Goal: Task Accomplishment & Management: Use online tool/utility

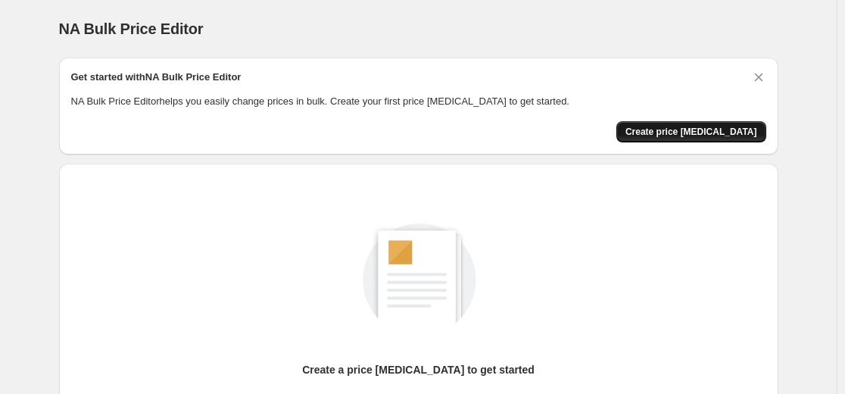
click at [449, 133] on span "Create price change job" at bounding box center [691, 132] width 132 height 12
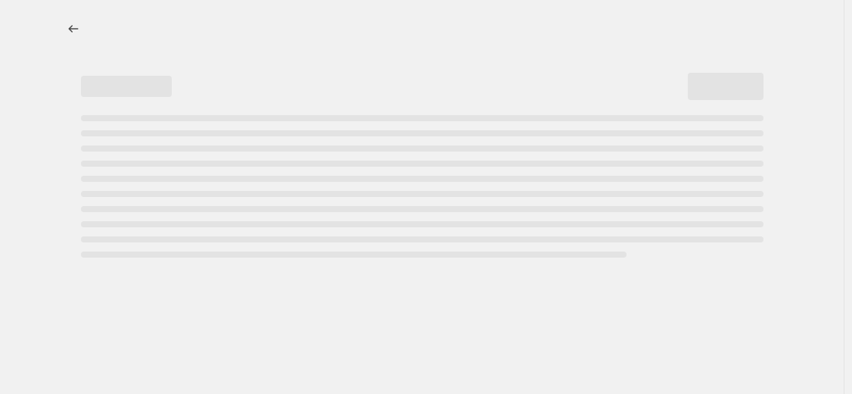
select select "percentage"
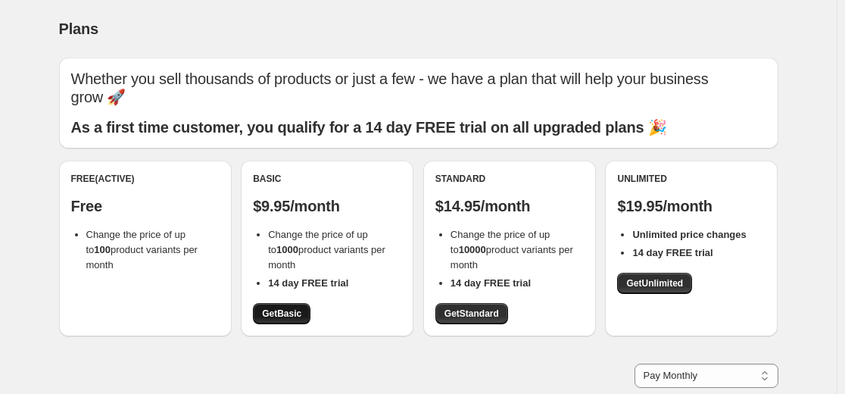
click at [273, 316] on span "Get Basic" at bounding box center [281, 313] width 39 height 12
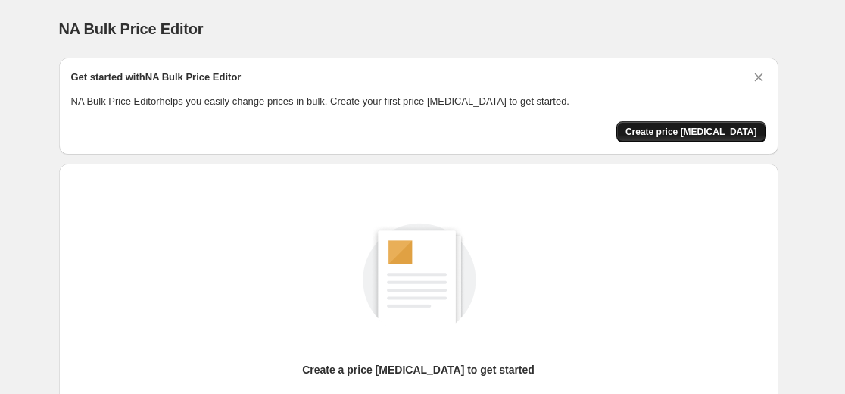
click at [730, 134] on span "Create price [MEDICAL_DATA]" at bounding box center [691, 132] width 132 height 12
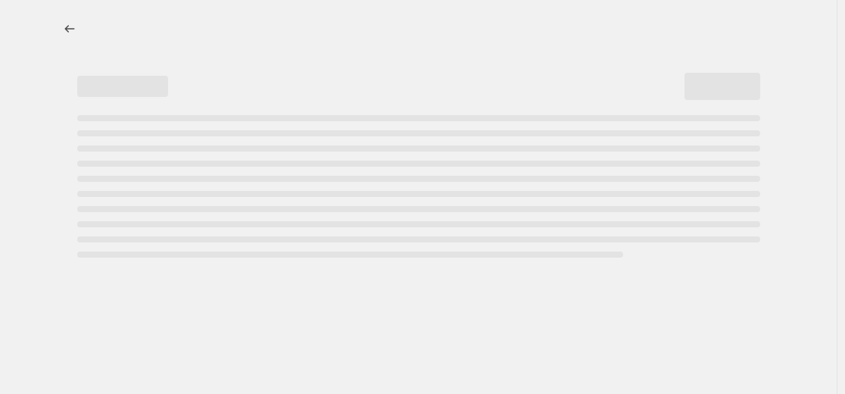
select select "percentage"
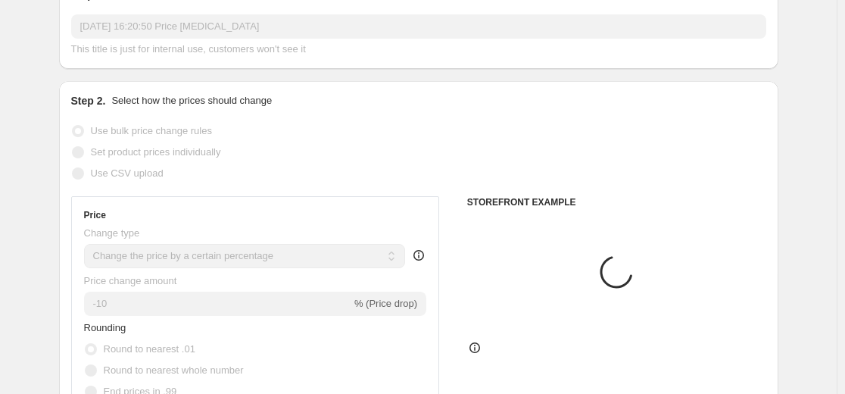
scroll to position [303, 0]
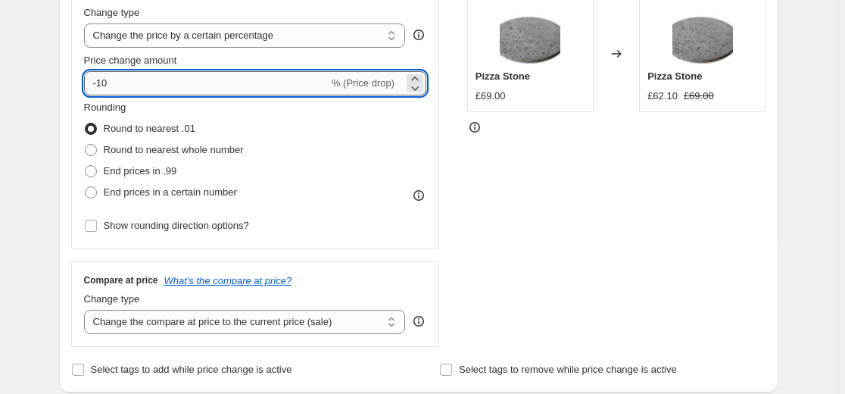
click at [238, 91] on input "-10" at bounding box center [206, 83] width 245 height 24
click at [414, 75] on icon at bounding box center [414, 78] width 15 height 15
click at [419, 86] on icon at bounding box center [414, 87] width 15 height 15
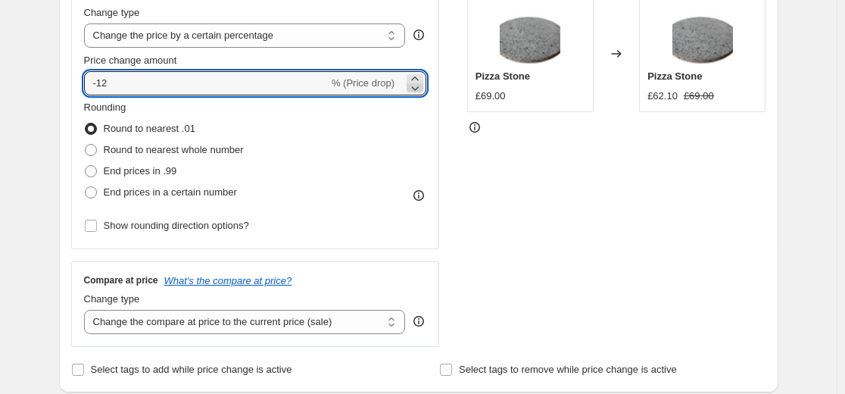
click at [419, 86] on icon at bounding box center [414, 87] width 15 height 15
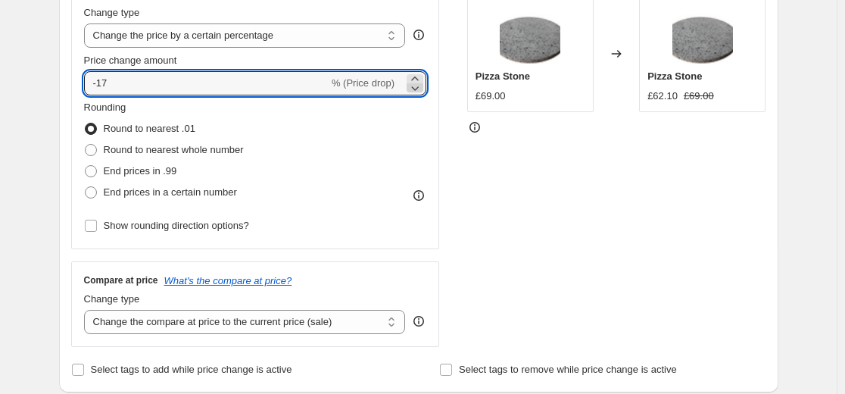
click at [419, 86] on icon at bounding box center [414, 87] width 15 height 15
click at [419, 87] on icon at bounding box center [414, 87] width 15 height 15
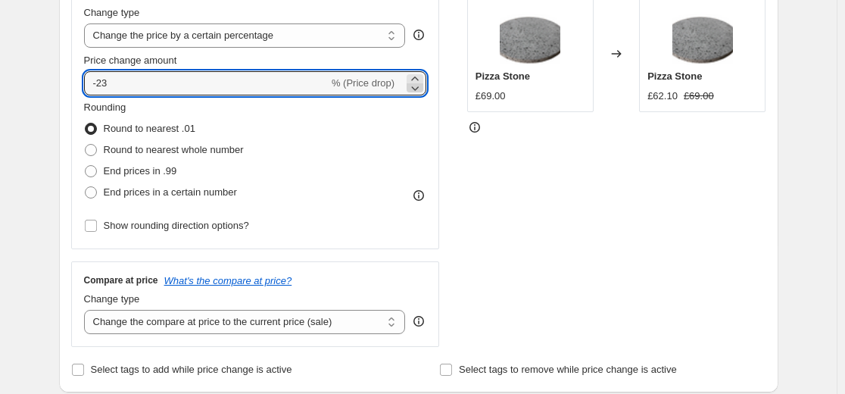
click at [419, 87] on icon at bounding box center [414, 87] width 15 height 15
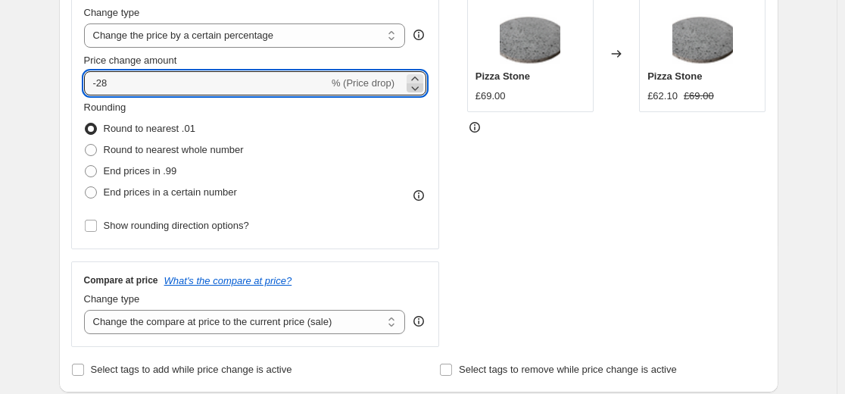
click at [419, 88] on icon at bounding box center [414, 87] width 15 height 15
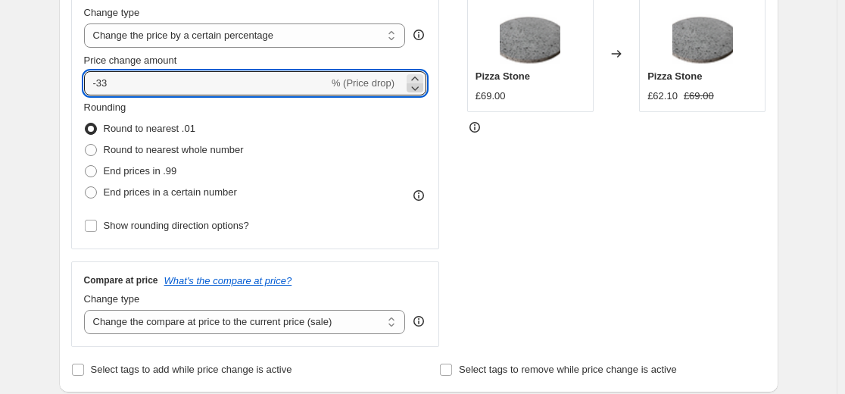
click at [419, 88] on icon at bounding box center [414, 87] width 15 height 15
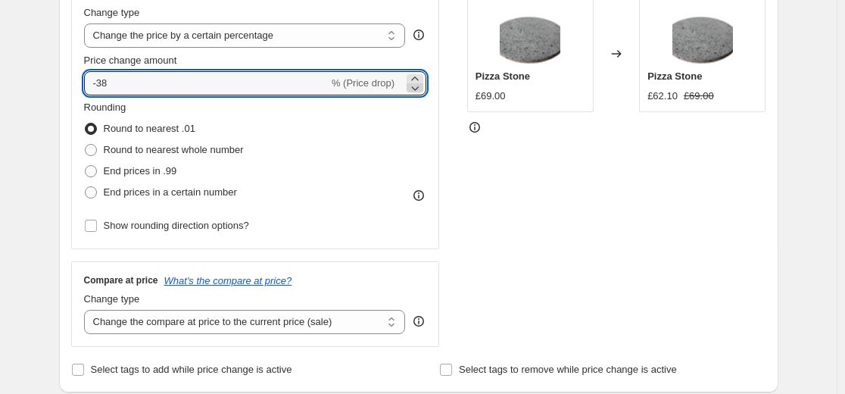
click at [419, 88] on icon at bounding box center [414, 87] width 15 height 15
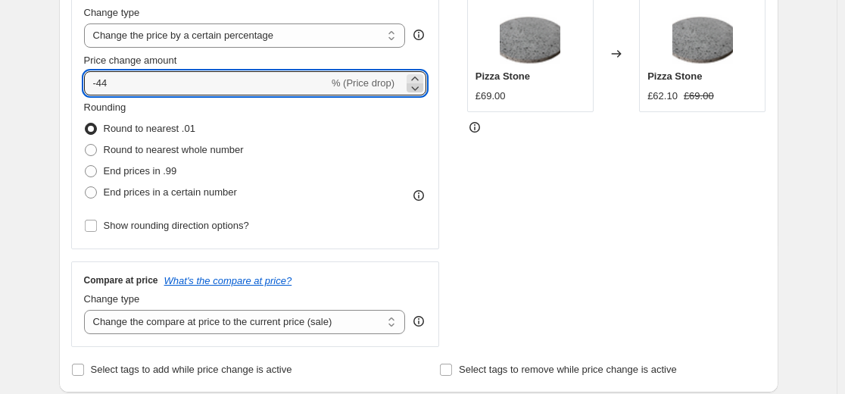
click at [419, 88] on icon at bounding box center [414, 87] width 15 height 15
click at [420, 88] on icon at bounding box center [414, 87] width 15 height 15
click at [420, 89] on icon at bounding box center [414, 87] width 15 height 15
click at [419, 89] on icon at bounding box center [416, 88] width 8 height 5
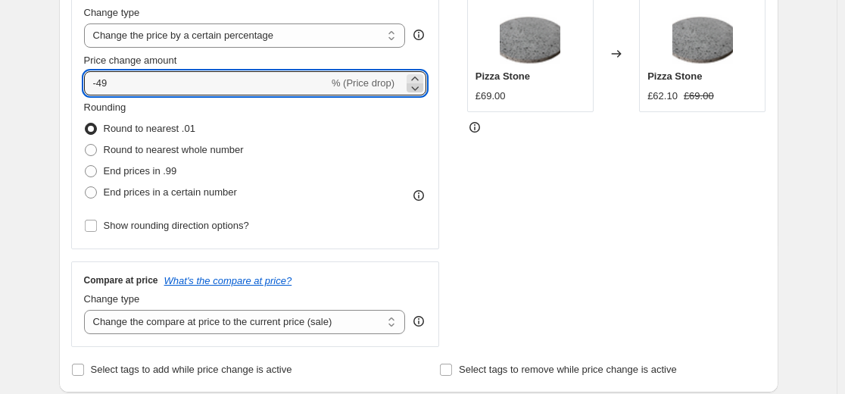
click at [419, 89] on icon at bounding box center [416, 88] width 8 height 5
type input "-50"
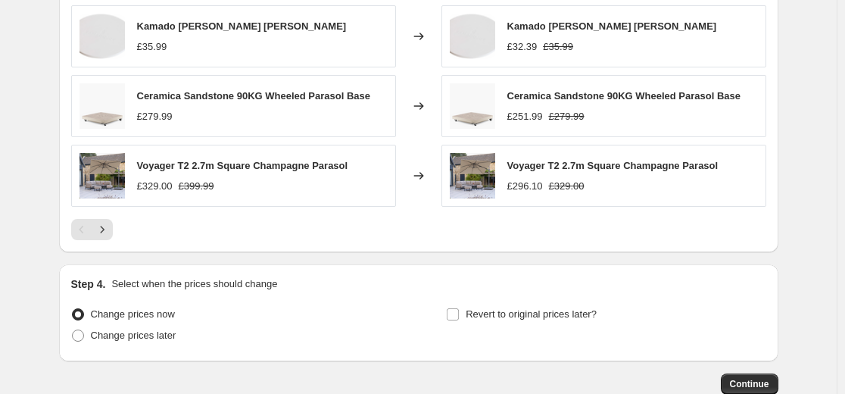
scroll to position [1125, 0]
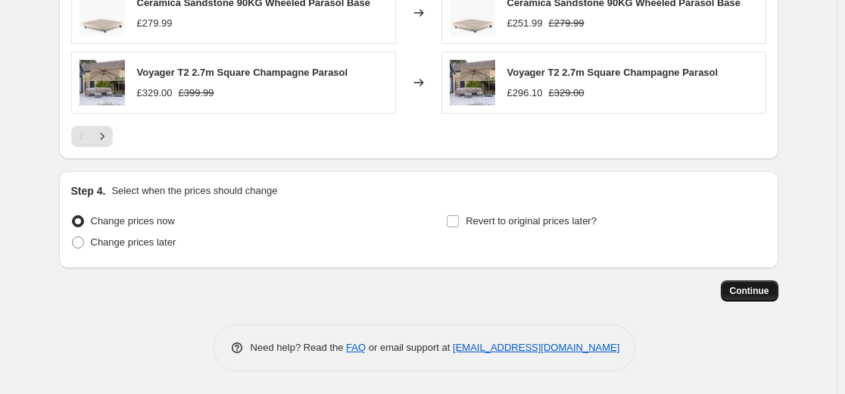
click at [765, 295] on span "Continue" at bounding box center [749, 291] width 39 height 12
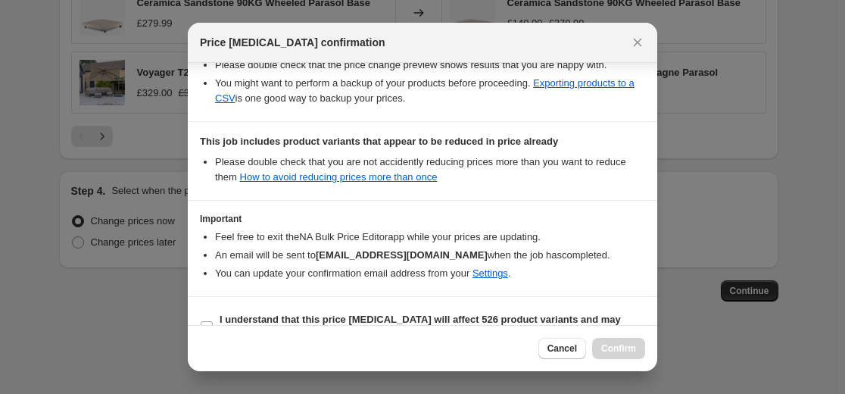
scroll to position [327, 0]
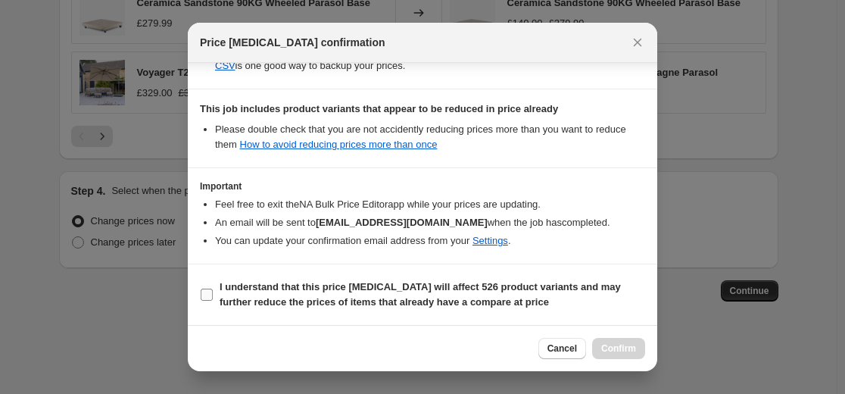
click at [217, 288] on label "I understand that this price [MEDICAL_DATA] will affect 526 product variants an…" at bounding box center [422, 294] width 445 height 36
click at [213, 288] on input "I understand that this price [MEDICAL_DATA] will affect 526 product variants an…" at bounding box center [207, 294] width 12 height 12
checkbox input "true"
click at [635, 345] on span "Confirm" at bounding box center [618, 348] width 35 height 12
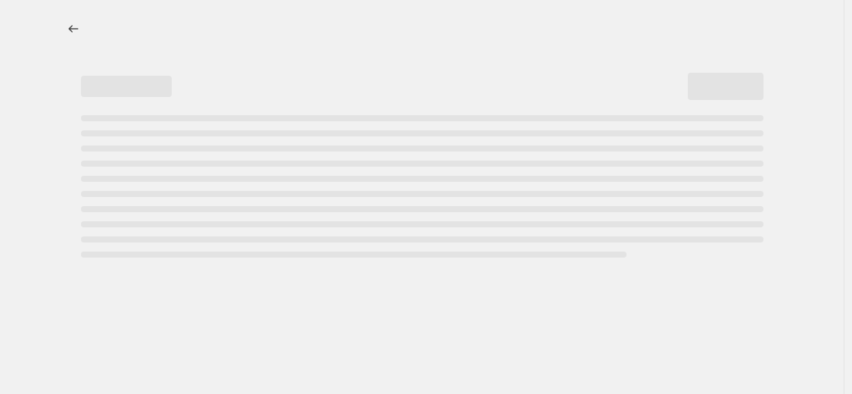
select select "percentage"
